Goal: Task Accomplishment & Management: Use online tool/utility

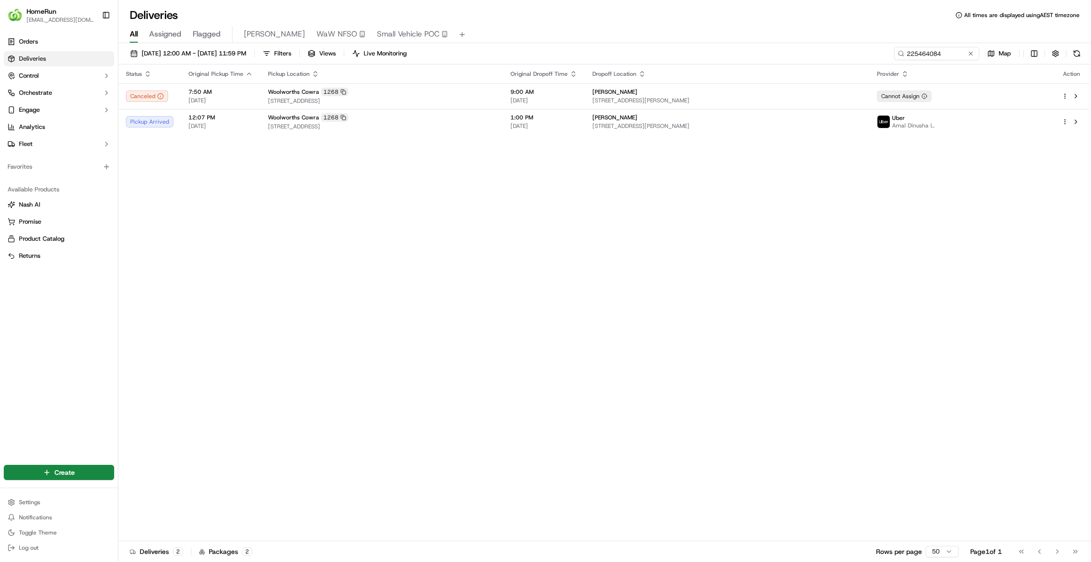
click at [223, 53] on span "[DATE] 12:00 AM - [DATE] 11:59 PM" at bounding box center [194, 53] width 105 height 9
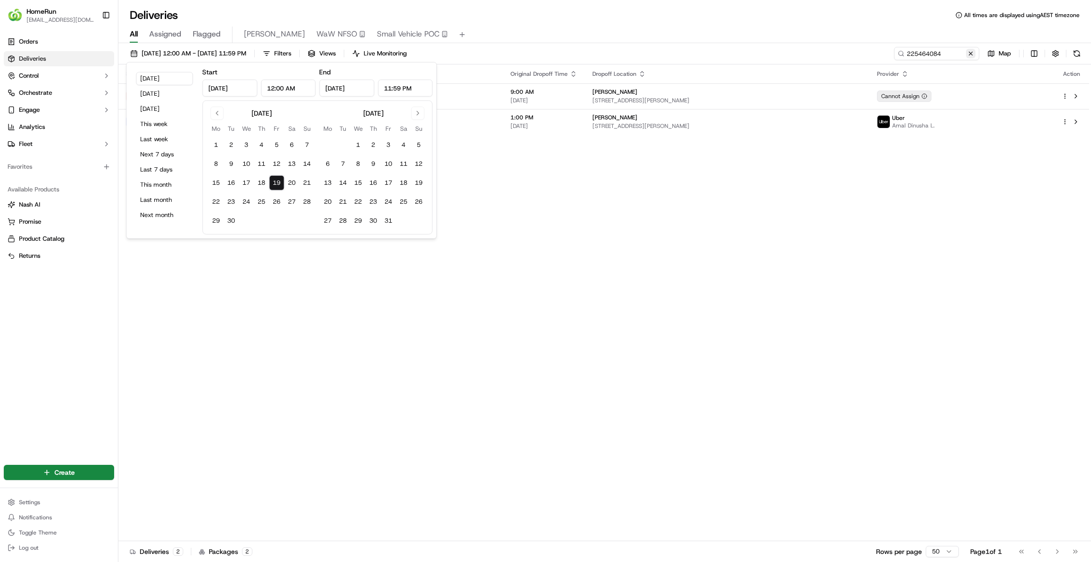
click at [972, 52] on button at bounding box center [970, 53] width 9 height 9
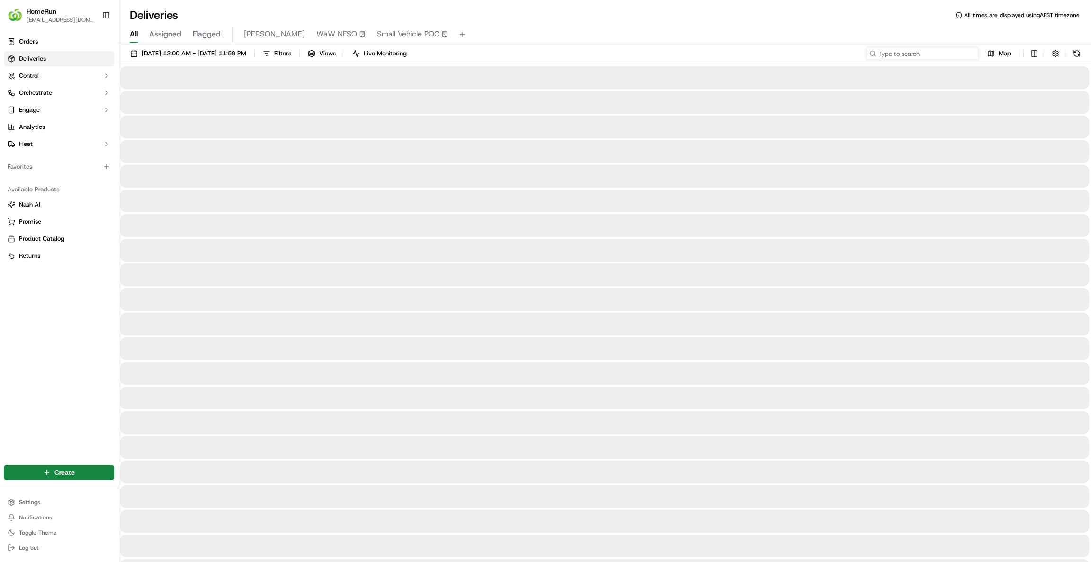
click at [963, 54] on input at bounding box center [923, 53] width 114 height 13
paste input "270083323"
type input "270083323"
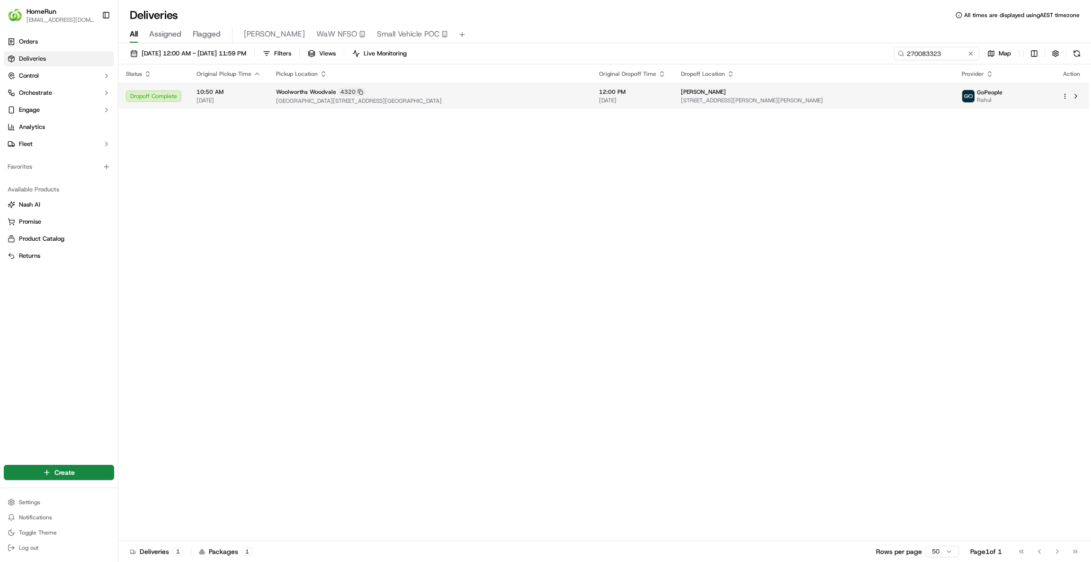
click at [816, 99] on span "[STREET_ADDRESS][PERSON_NAME][PERSON_NAME]" at bounding box center [814, 101] width 266 height 8
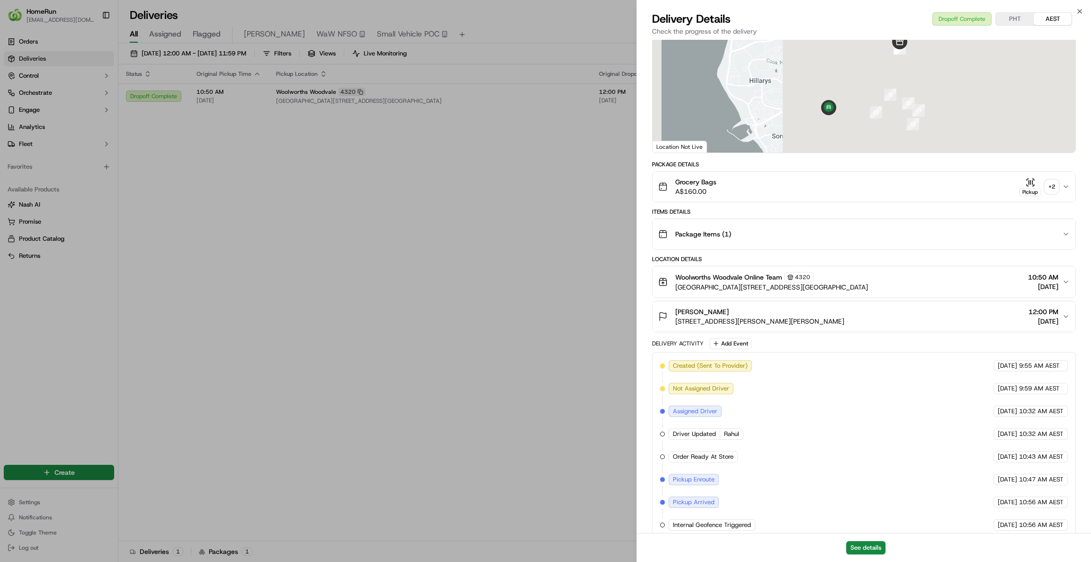
scroll to position [171, 0]
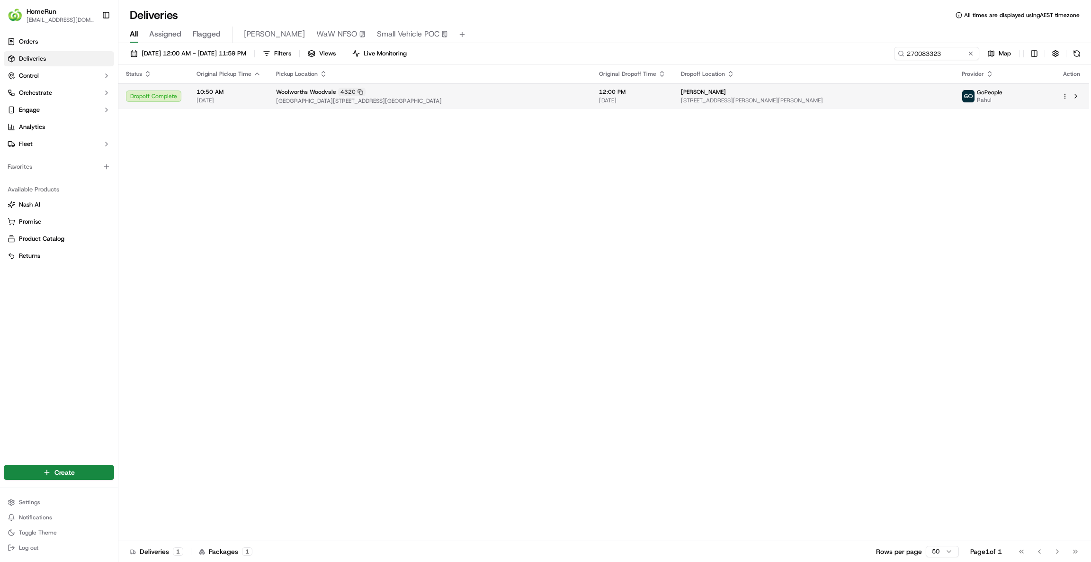
click at [666, 96] on span "12:00 PM" at bounding box center [632, 92] width 67 height 8
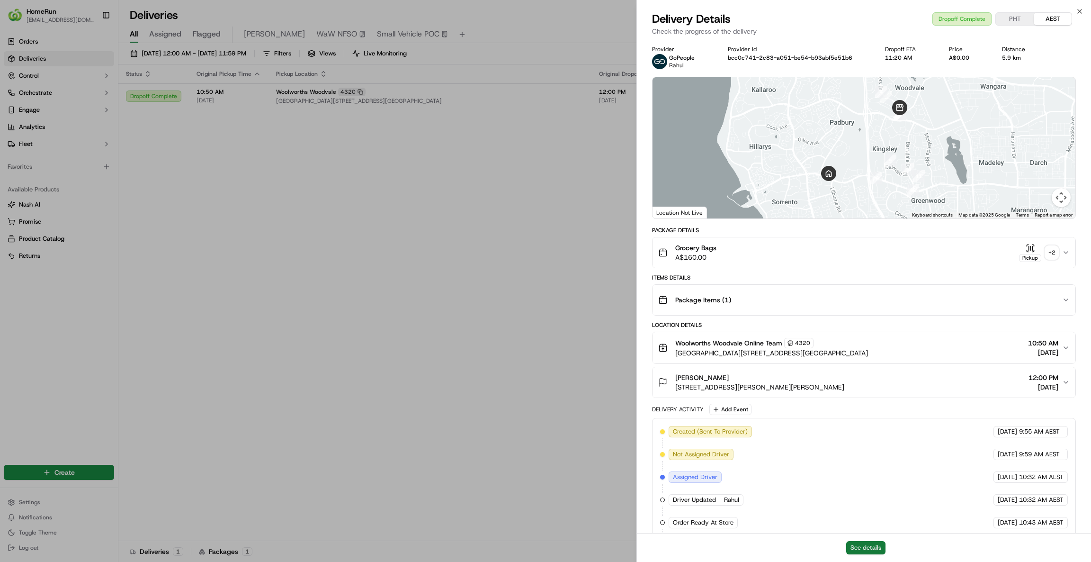
click at [867, 551] on button "See details" at bounding box center [866, 547] width 39 height 13
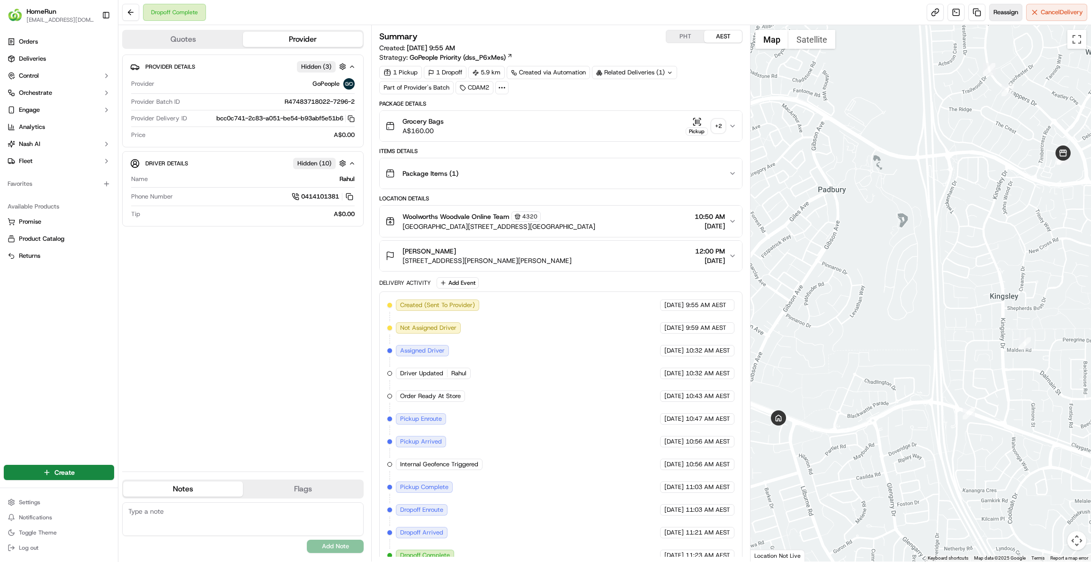
click at [1000, 16] on span "Reassign" at bounding box center [1006, 12] width 25 height 9
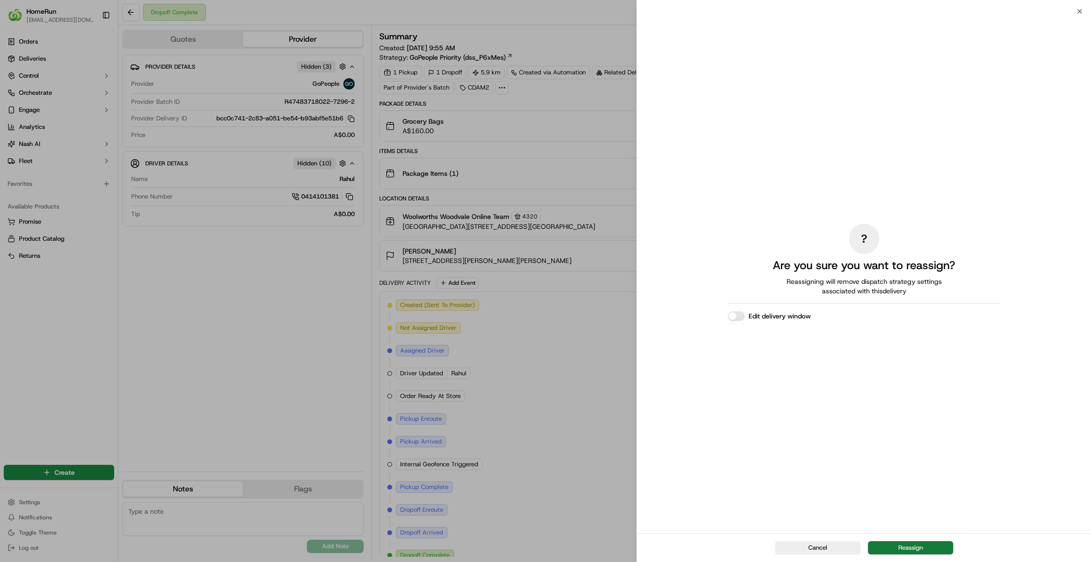
click at [921, 547] on button "Reassign" at bounding box center [910, 547] width 85 height 13
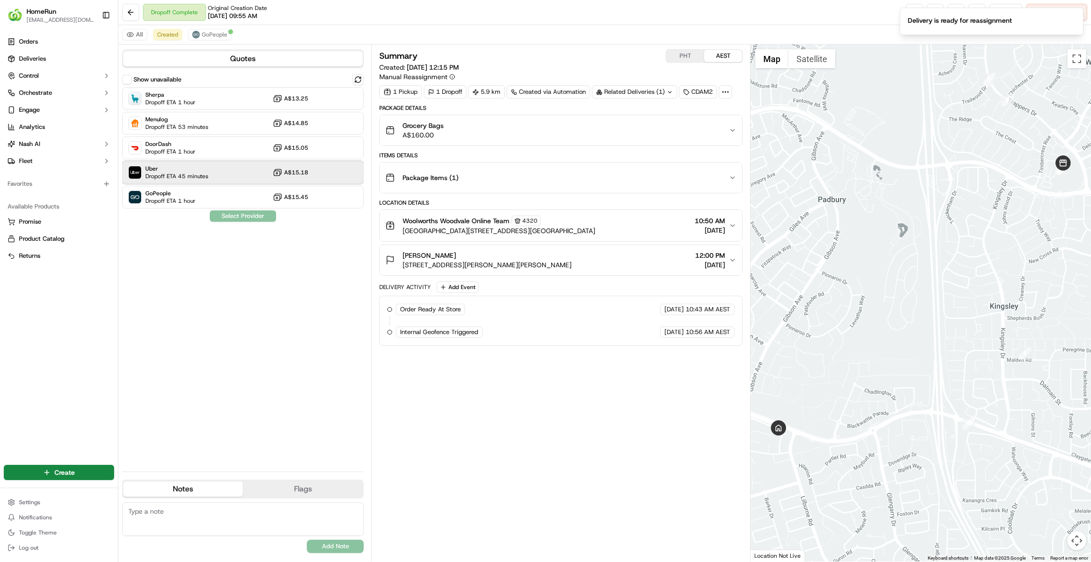
click at [177, 163] on div "Uber Dropoff ETA 45 minutes A$15.18" at bounding box center [243, 172] width 242 height 23
click at [265, 213] on button "Assign Provider" at bounding box center [242, 215] width 67 height 11
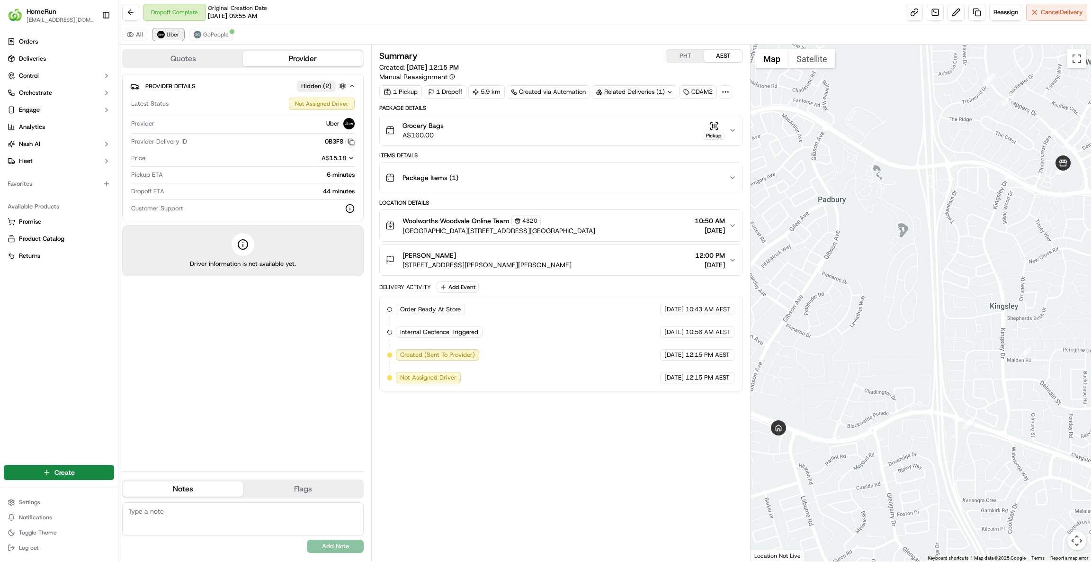
click at [172, 36] on span "Uber" at bounding box center [173, 35] width 13 height 8
